Goal: Transaction & Acquisition: Purchase product/service

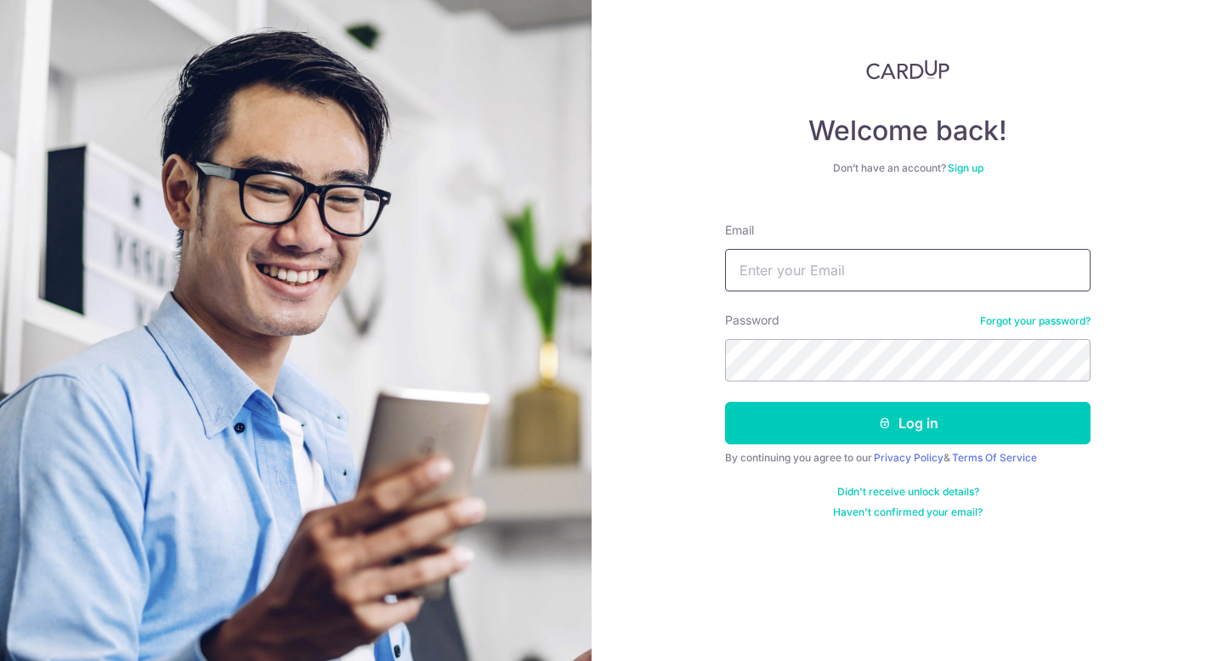
click at [1005, 263] on input "Email" at bounding box center [907, 270] width 365 height 42
type input "[EMAIL_ADDRESS][DOMAIN_NAME]"
click at [725, 402] on button "Log in" at bounding box center [907, 423] width 365 height 42
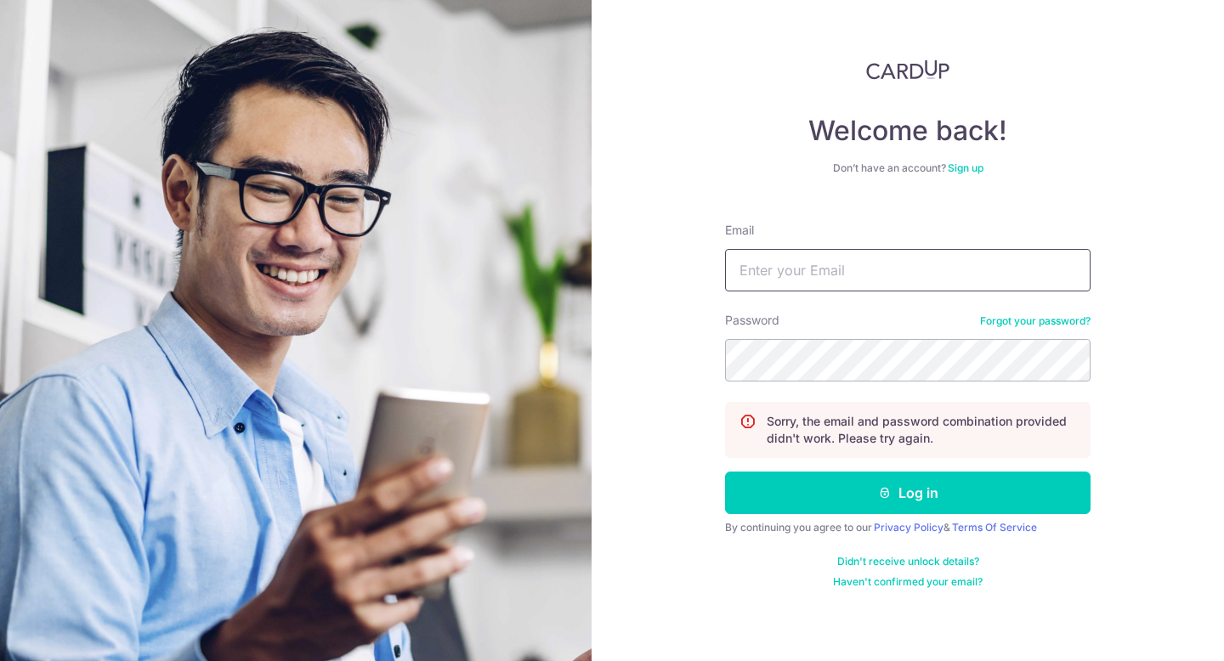
click at [866, 269] on input "Email" at bounding box center [907, 270] width 365 height 42
type input "[EMAIL_ADDRESS][DOMAIN_NAME]"
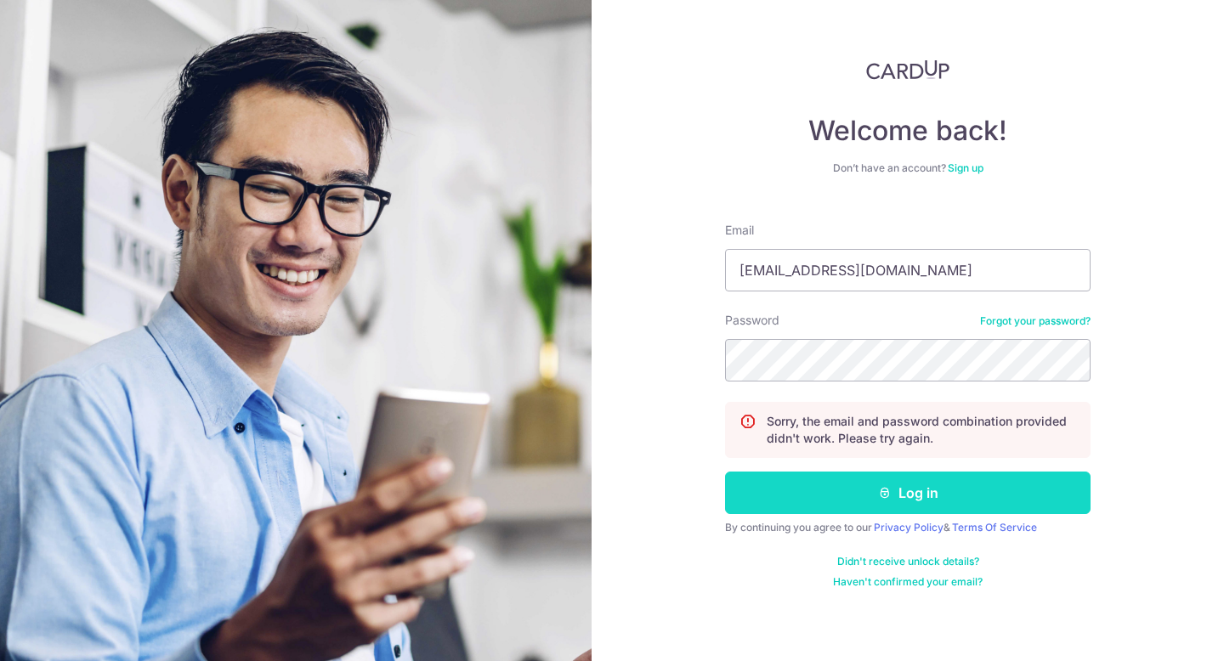
click at [807, 491] on button "Log in" at bounding box center [907, 493] width 365 height 42
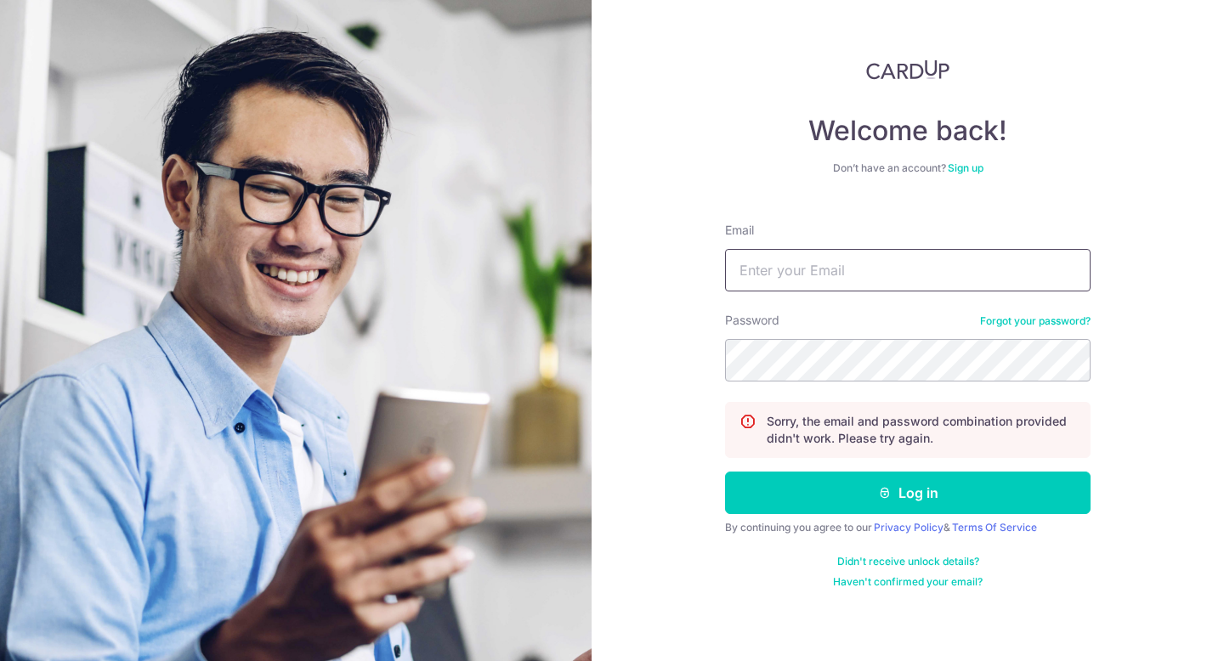
click at [909, 263] on input "Email" at bounding box center [907, 270] width 365 height 42
type input "[EMAIL_ADDRESS][DOMAIN_NAME]"
click at [725, 472] on button "Log in" at bounding box center [907, 493] width 365 height 42
click at [1062, 320] on link "Forgot your password?" at bounding box center [1035, 321] width 110 height 14
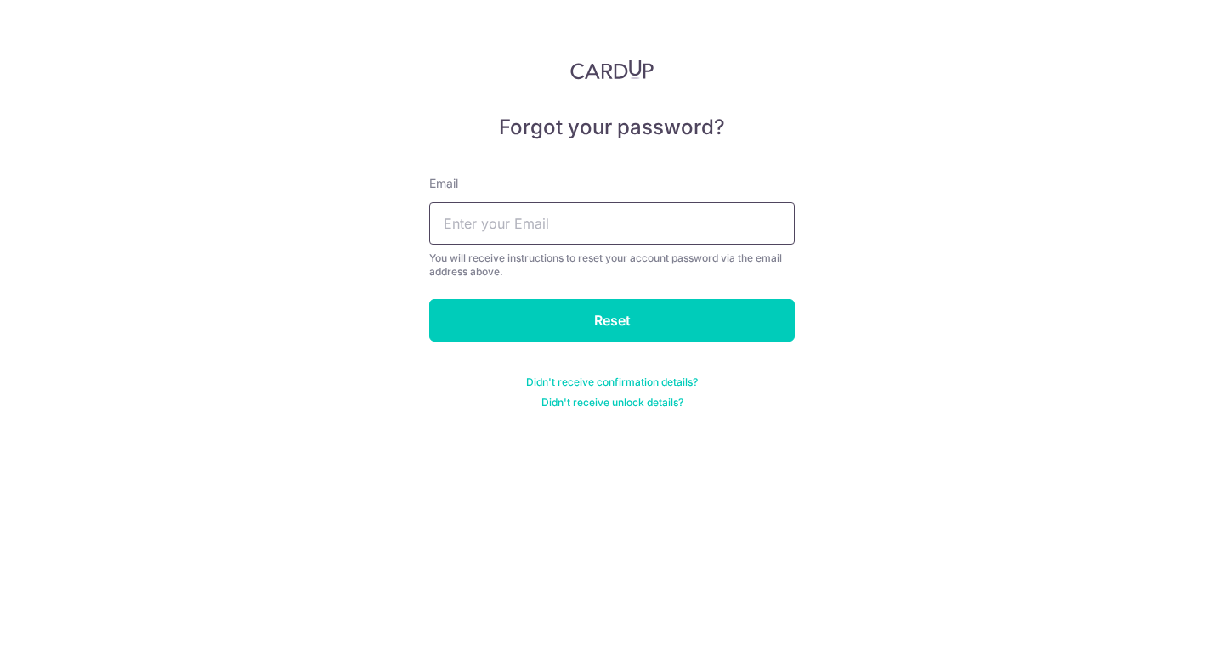
click at [577, 239] on input "text" at bounding box center [611, 223] width 365 height 42
type input "[EMAIL_ADDRESS][DOMAIN_NAME]"
click at [429, 299] on input "Reset" at bounding box center [611, 320] width 365 height 42
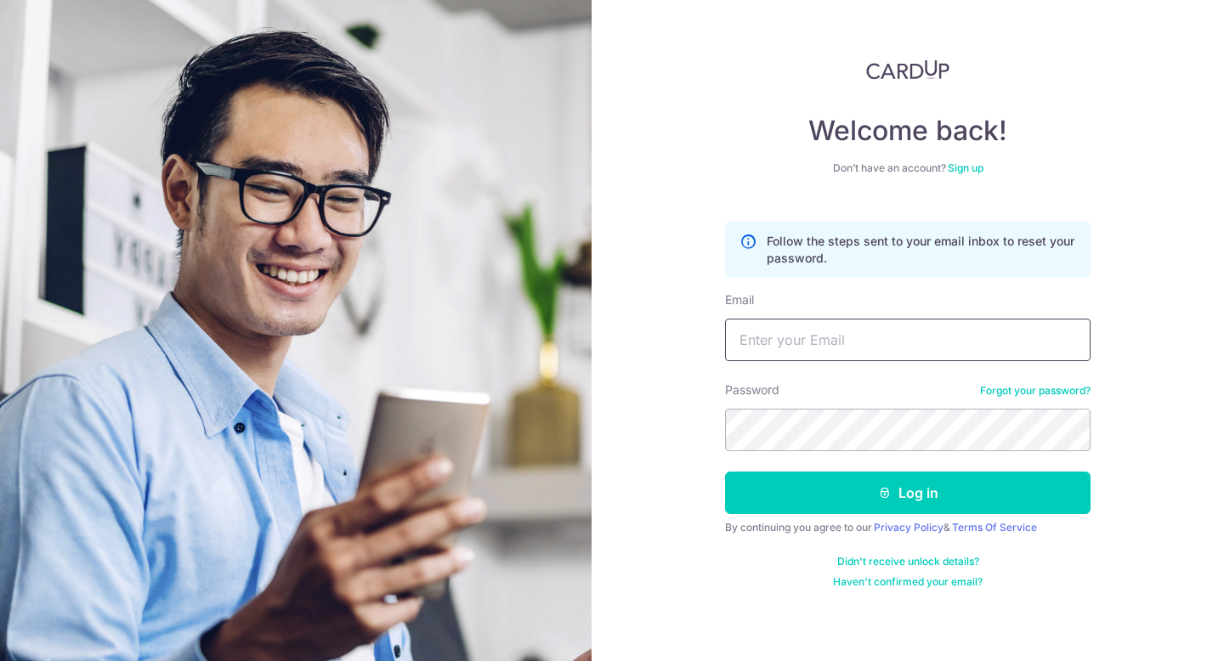
click at [885, 345] on input "Email" at bounding box center [907, 340] width 365 height 42
type input "[EMAIL_ADDRESS][DOMAIN_NAME]"
click at [725, 472] on button "Log in" at bounding box center [907, 493] width 365 height 42
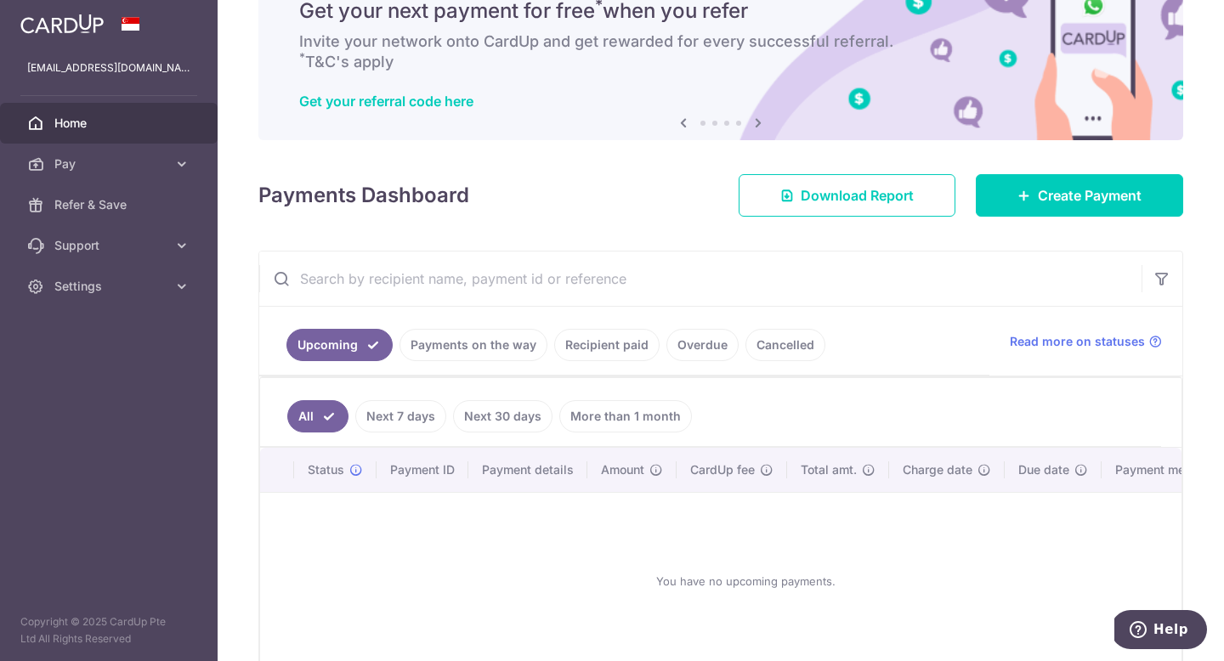
scroll to position [169, 0]
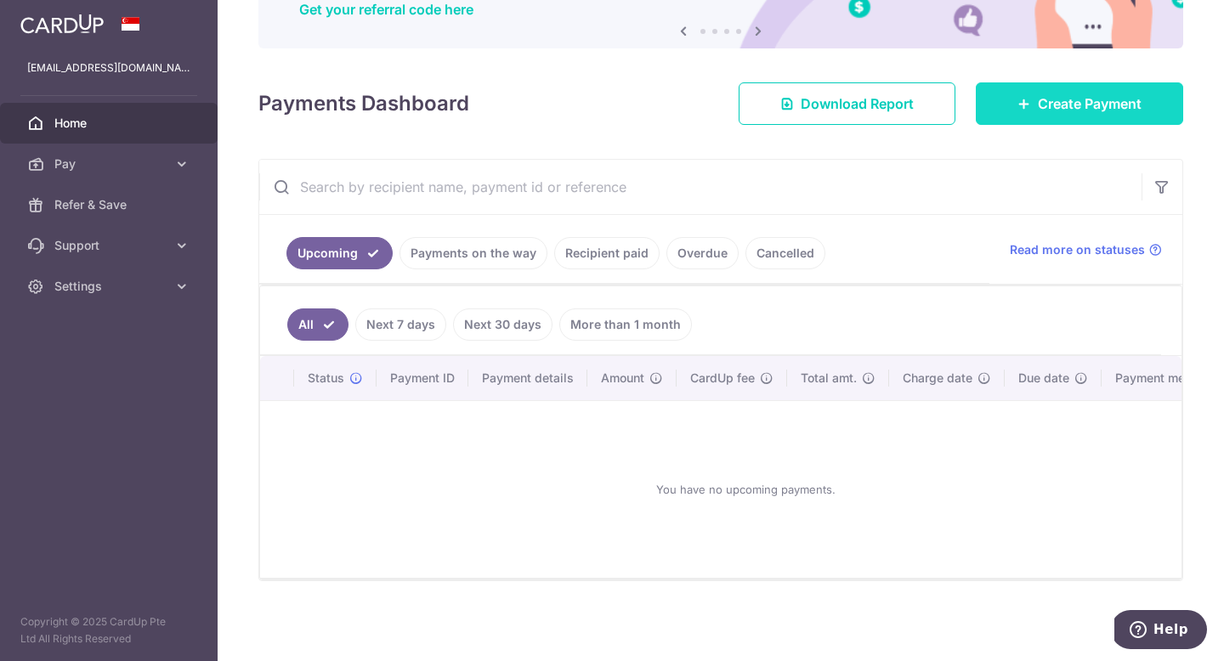
click at [1068, 121] on link "Create Payment" at bounding box center [1079, 103] width 207 height 42
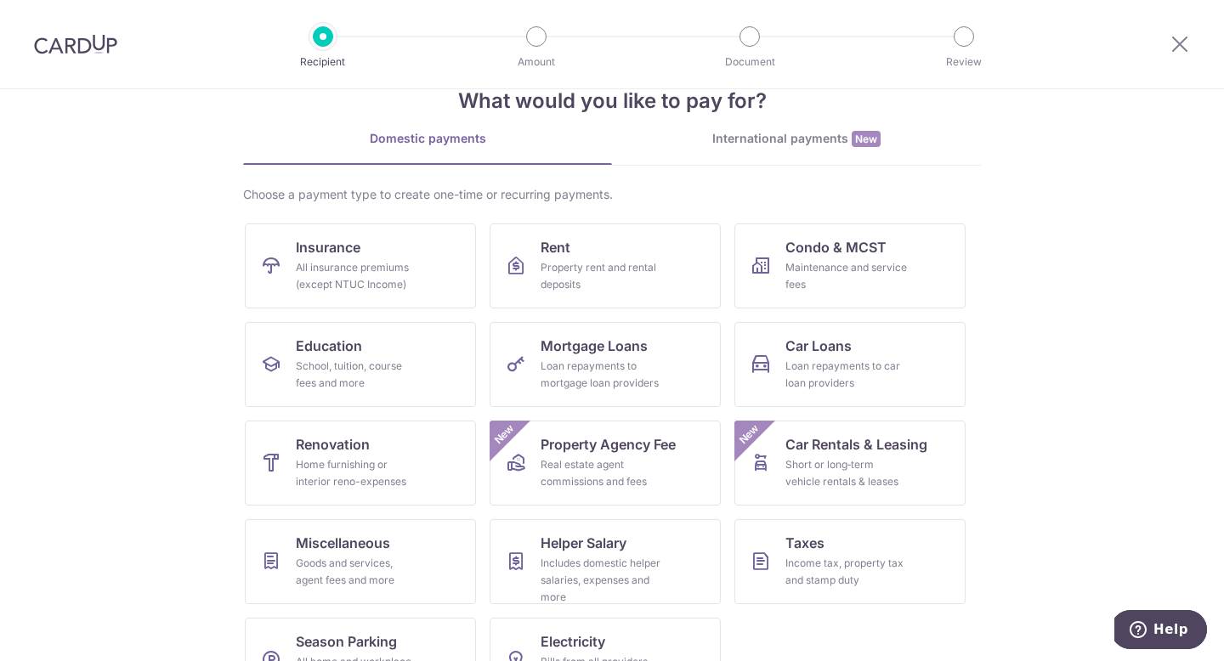
scroll to position [45, 0]
click at [356, 267] on div "All insurance premiums (except NTUC Income)" at bounding box center [357, 275] width 122 height 34
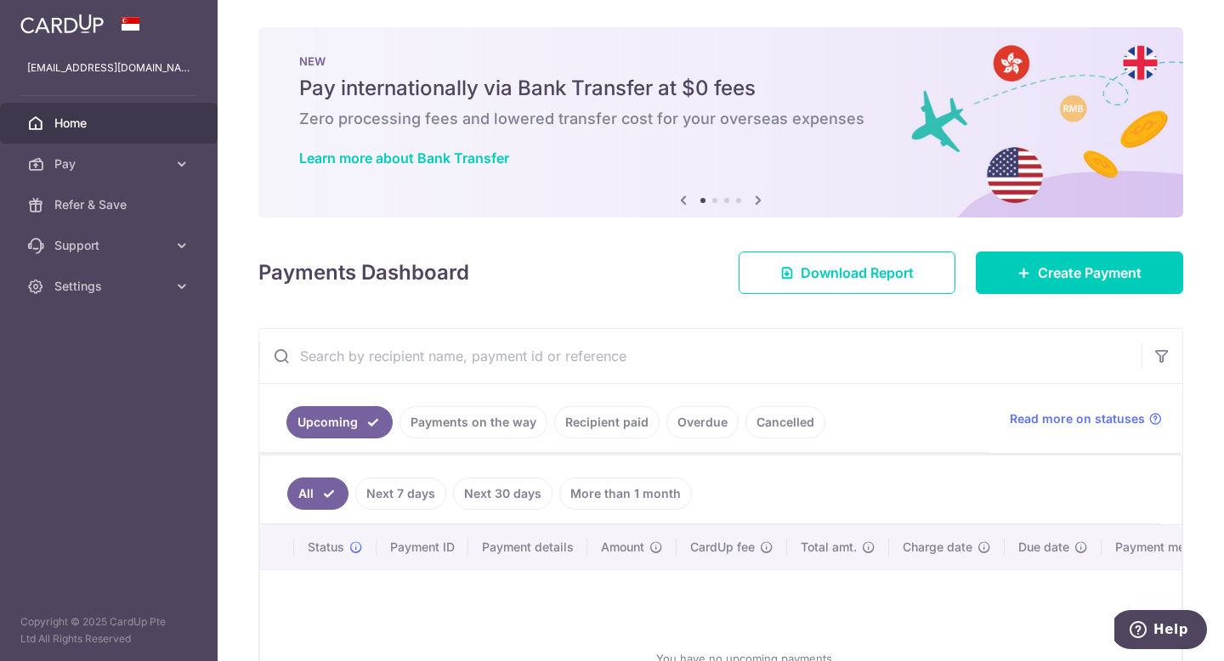
click at [713, 202] on li at bounding box center [714, 200] width 5 height 5
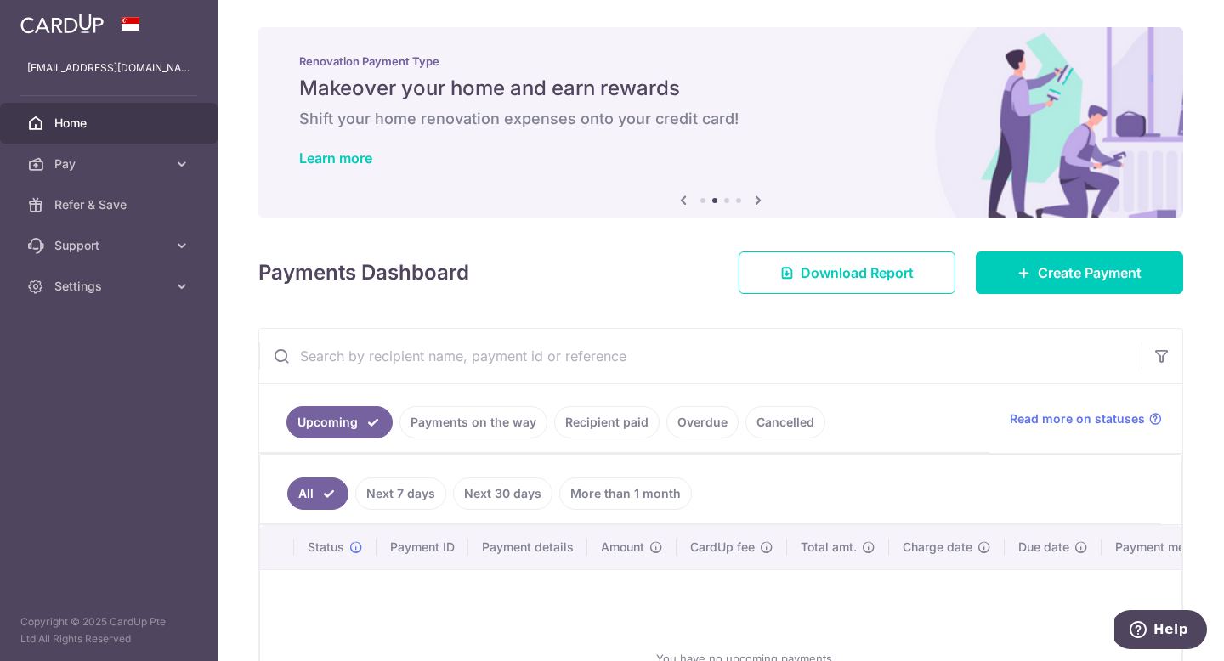
click at [728, 200] on li at bounding box center [726, 200] width 5 height 5
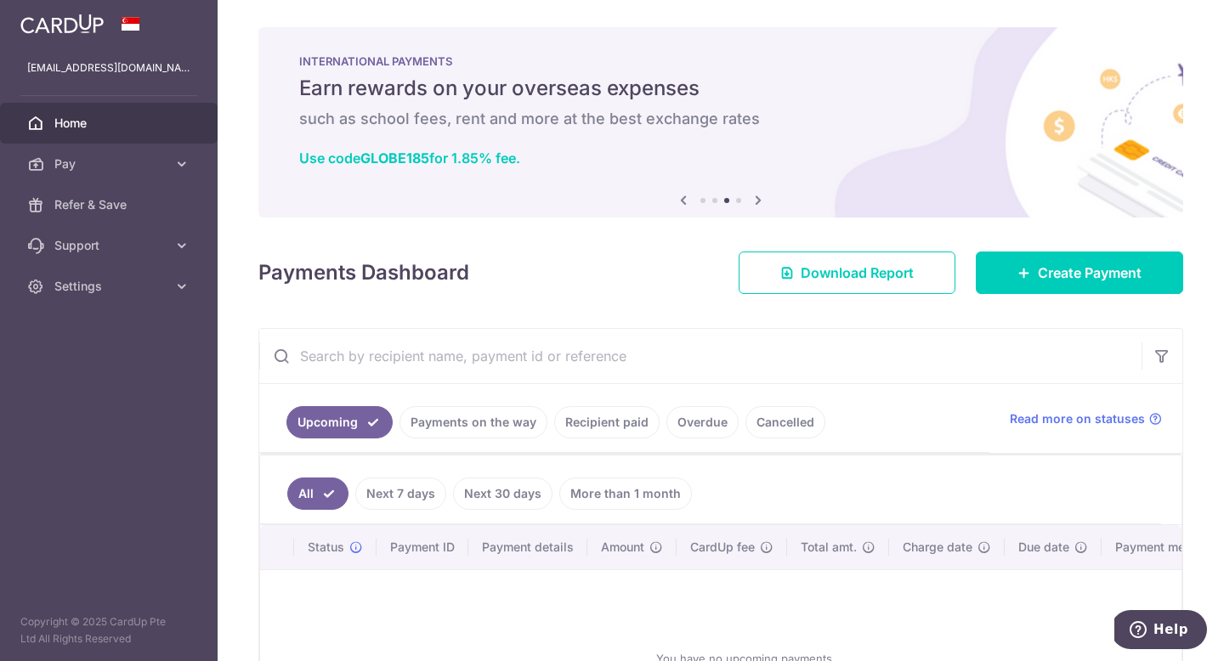
click at [738, 201] on li at bounding box center [738, 200] width 5 height 5
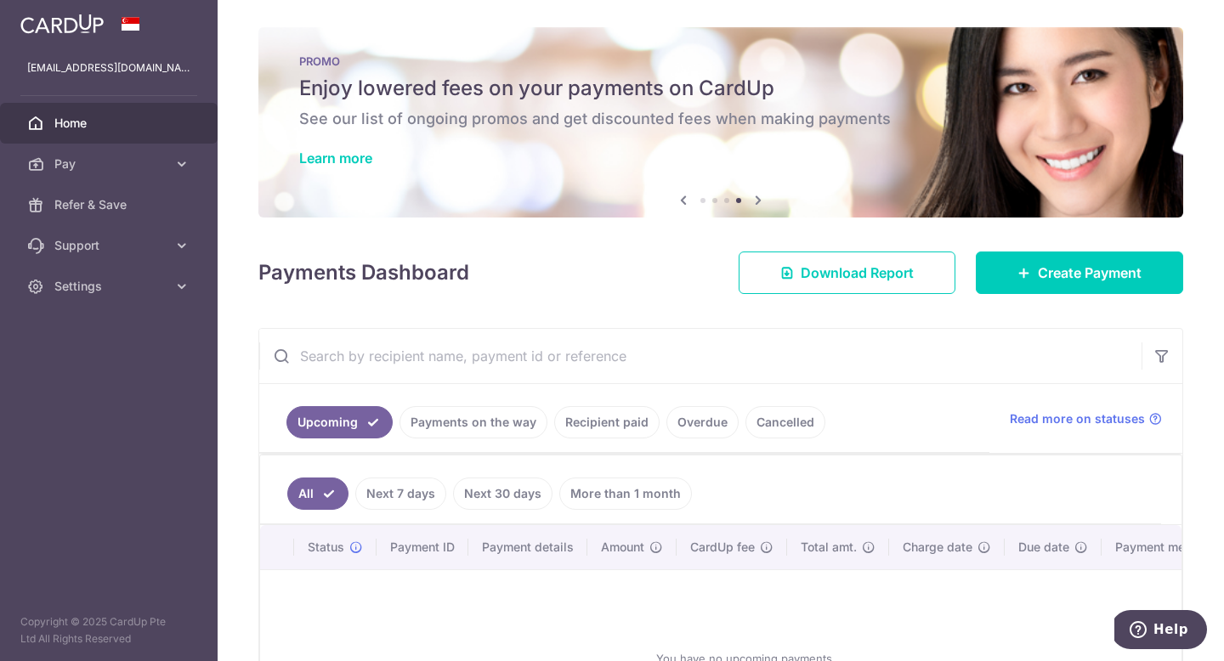
click at [679, 155] on div "Learn more" at bounding box center [720, 158] width 843 height 17
click at [331, 157] on link "Learn more" at bounding box center [335, 158] width 73 height 17
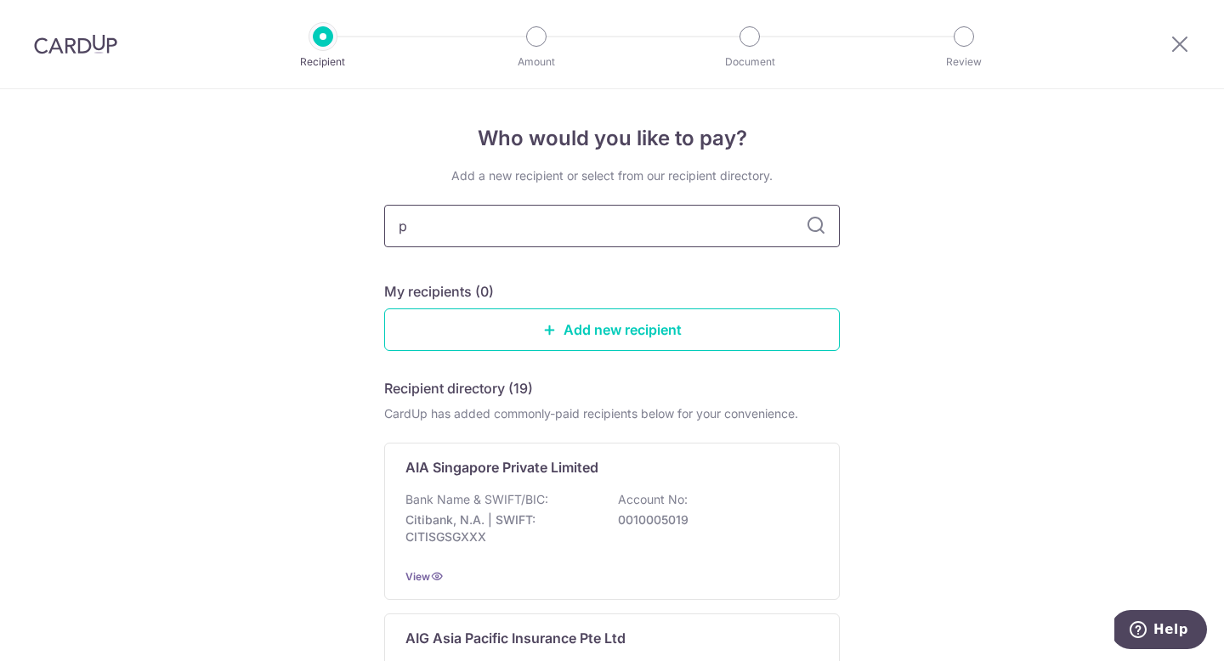
type input "pr"
type input "pru"
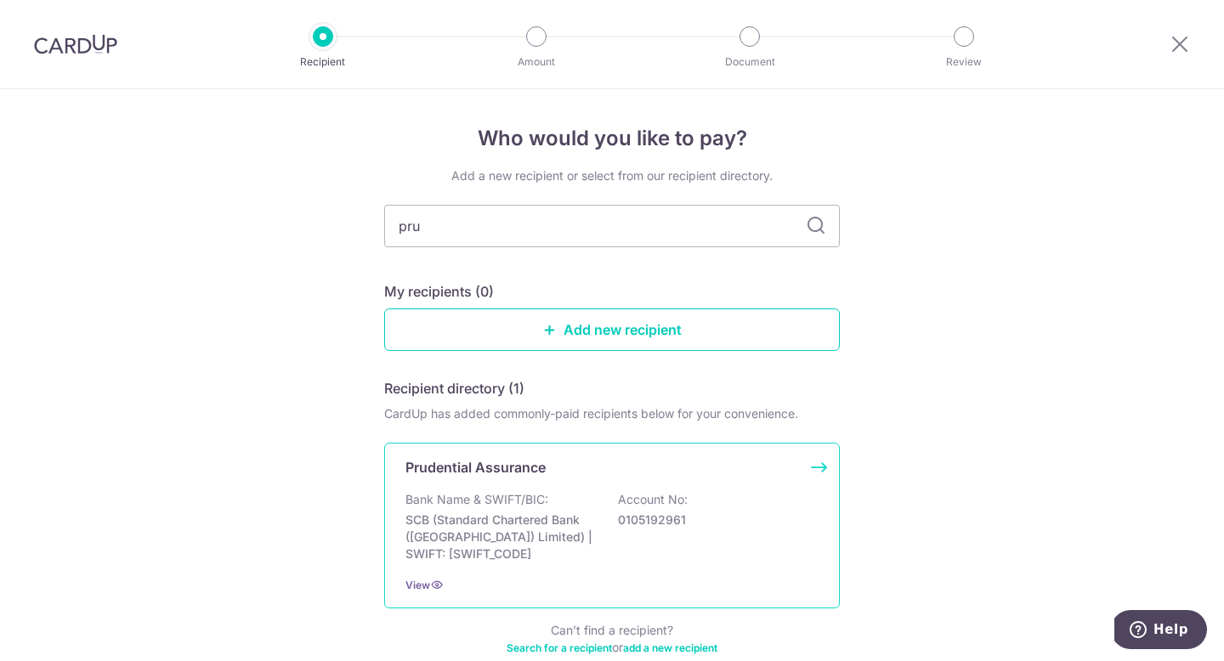
click at [574, 536] on p "SCB (Standard Chartered Bank ([GEOGRAPHIC_DATA]) Limited) | SWIFT: [SWIFT_CODE]" at bounding box center [500, 537] width 190 height 51
